Goal: Information Seeking & Learning: Learn about a topic

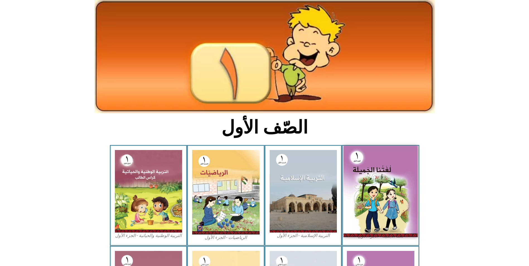
scroll to position [56, 0]
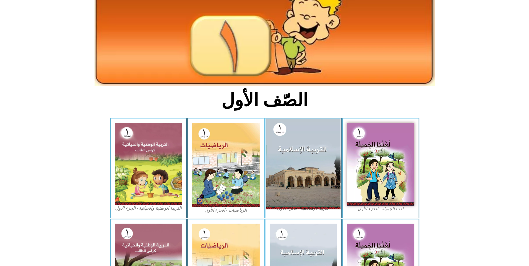
click at [298, 157] on img at bounding box center [303, 164] width 74 height 91
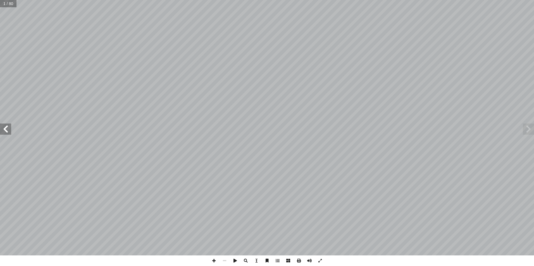
click at [7, 129] on span at bounding box center [5, 129] width 11 height 11
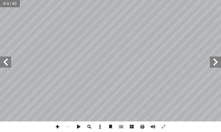
click at [59, 127] on span at bounding box center [57, 127] width 11 height 11
click at [9, 66] on span at bounding box center [5, 62] width 11 height 11
click at [122, 0] on html "الصفحة الرئيسية الصف الأول الصف الثاني الصف الثالث الصف الرابع الصف الخامس الصف…" at bounding box center [110, 19] width 221 height 38
click at [118, 123] on div "٦ ٧ ِ ه ّ لل � ِ م ْ اس ِ ب ِ ه ّ لل � ِ م ْ اس ِ ب ، َ ة َ قيب َ لح � ُ ح َ ت …" at bounding box center [110, 66] width 221 height 132
